Goal: Book appointment/travel/reservation

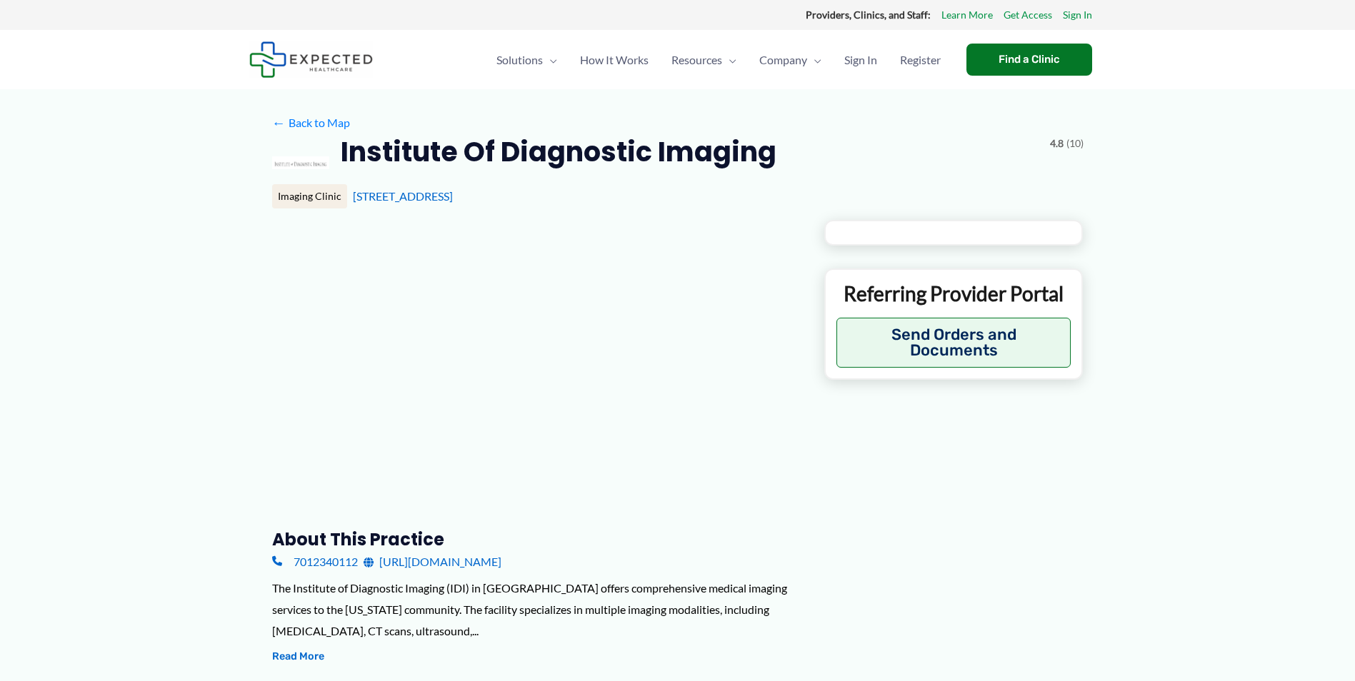
type input "**********"
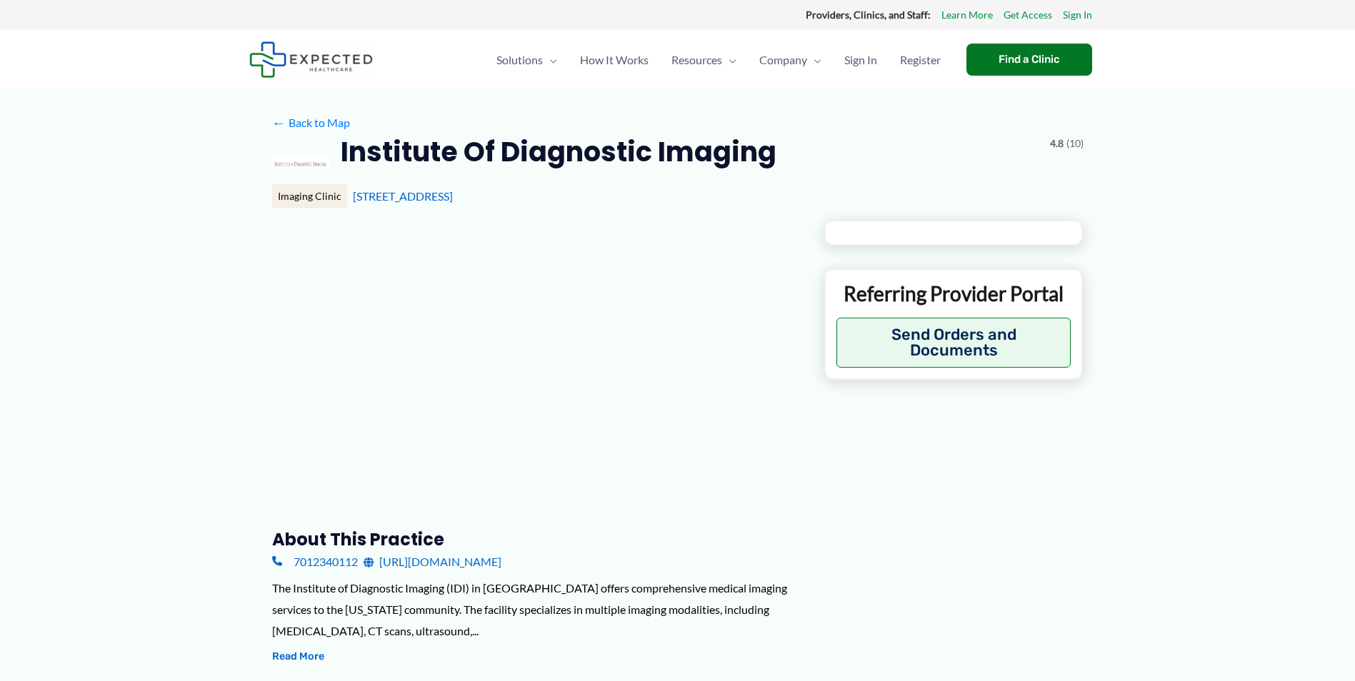
type input "**********"
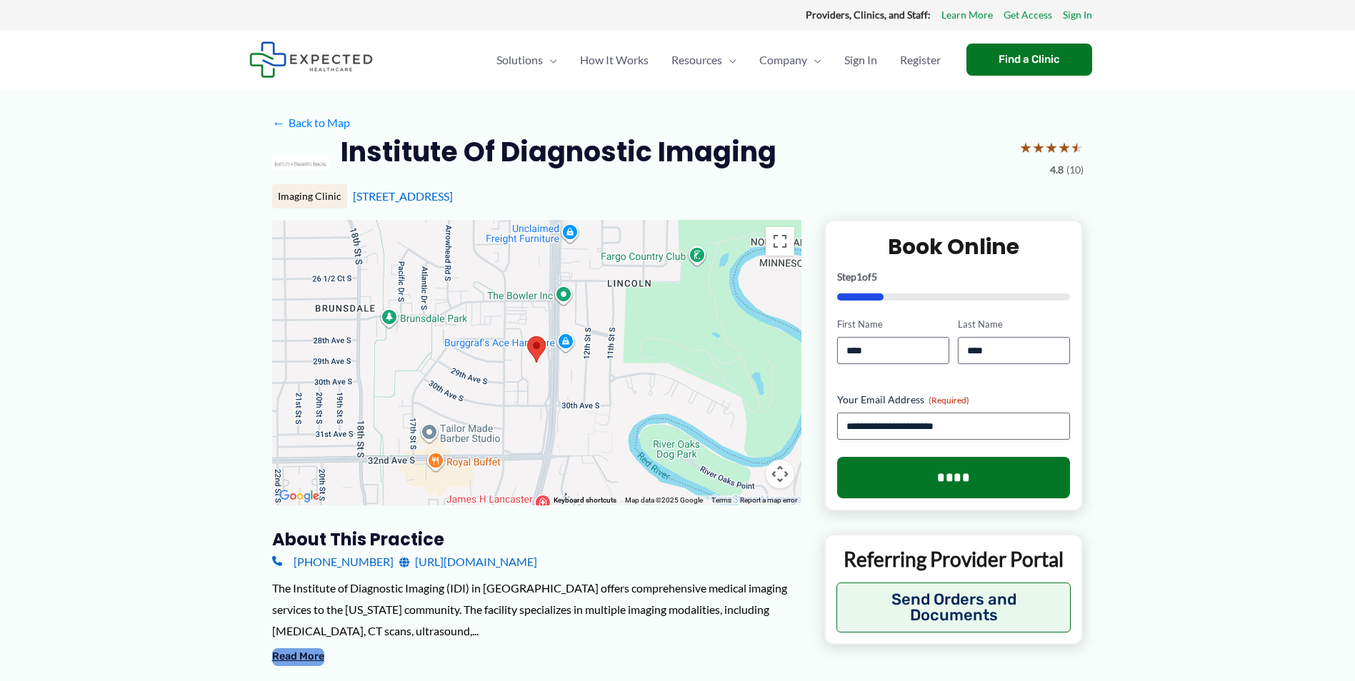
click at [291, 656] on button "Read More" at bounding box center [298, 656] width 52 height 17
